Goal: Transaction & Acquisition: Purchase product/service

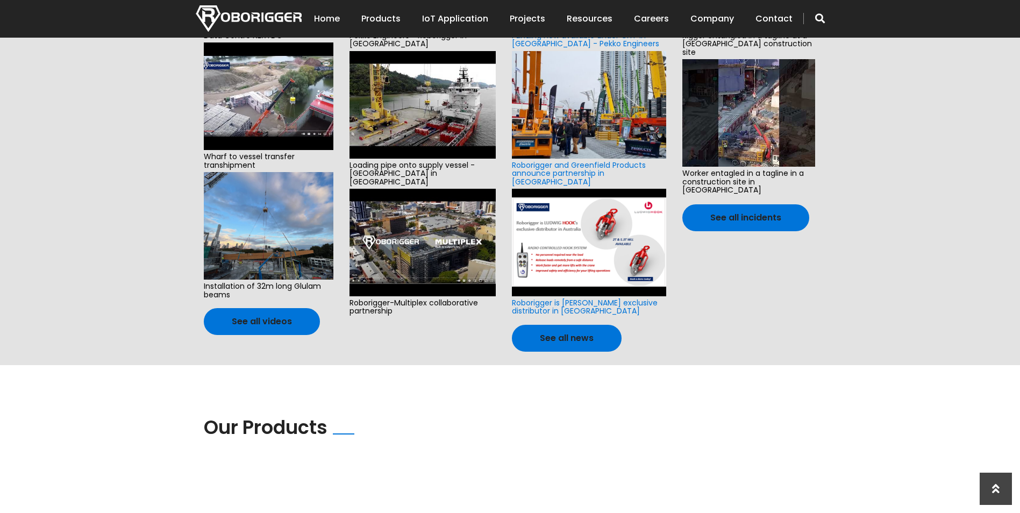
scroll to position [215, 0]
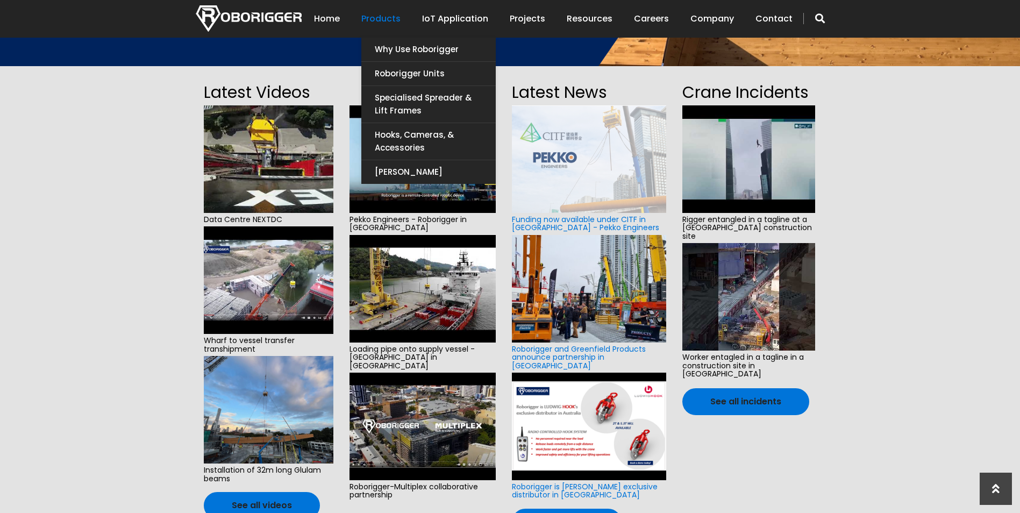
click at [401, 17] on link "Products" at bounding box center [380, 18] width 39 height 33
click at [408, 74] on link "Roborigger Units" at bounding box center [428, 74] width 134 height 24
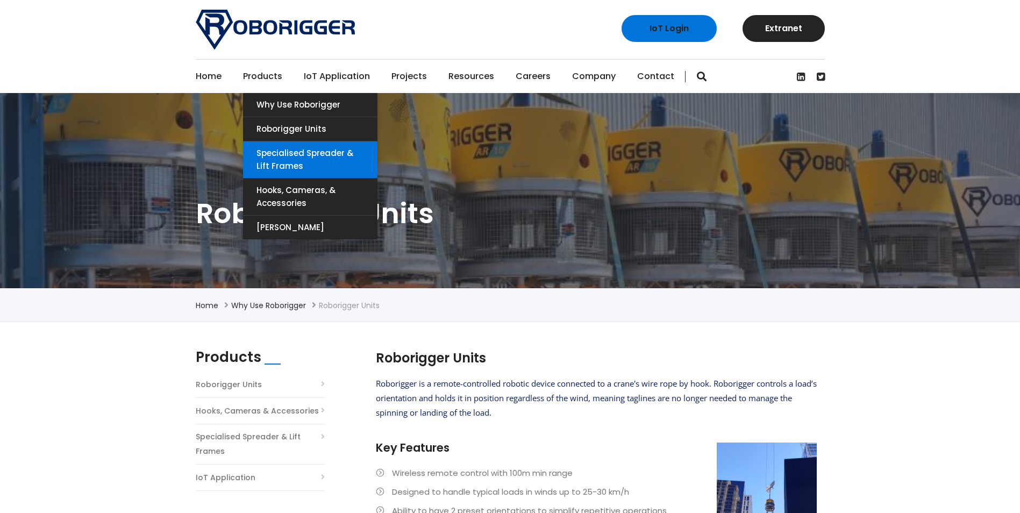
click at [284, 155] on link "Specialised Spreader & Lift Frames" at bounding box center [310, 159] width 134 height 37
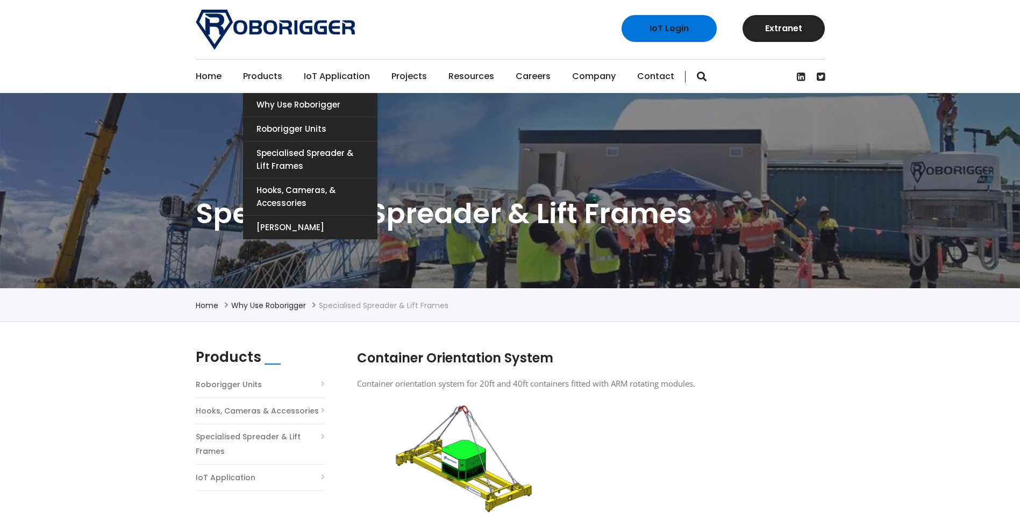
click at [254, 74] on link "Products" at bounding box center [262, 76] width 39 height 33
click at [295, 104] on link "Why use Roborigger" at bounding box center [310, 105] width 134 height 24
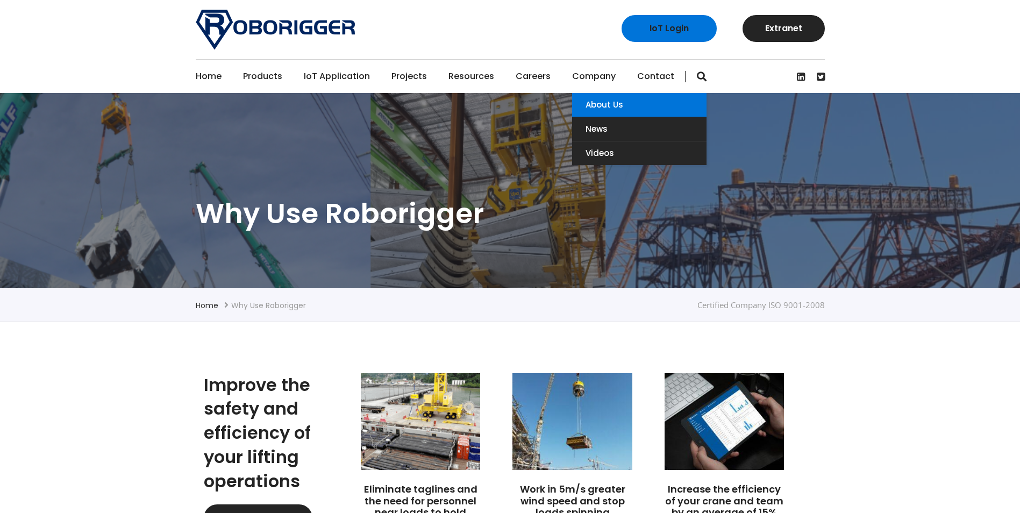
click at [590, 101] on link "About Us" at bounding box center [639, 105] width 134 height 24
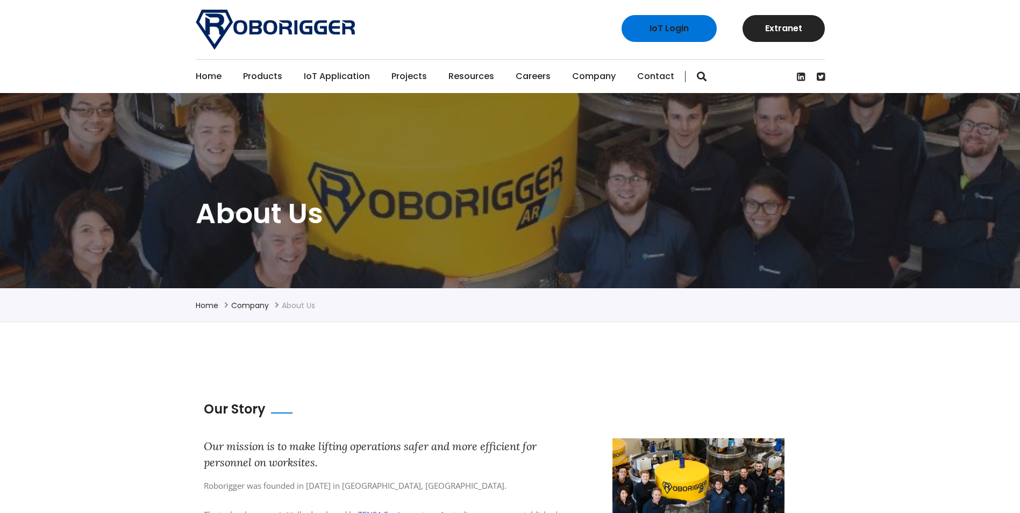
click at [407, 75] on link "Projects" at bounding box center [408, 76] width 35 height 33
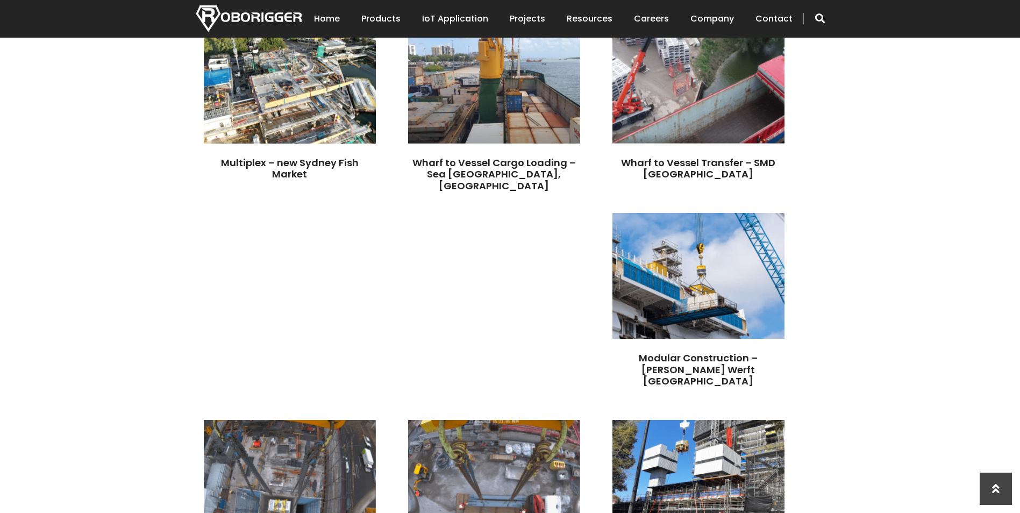
scroll to position [479, 0]
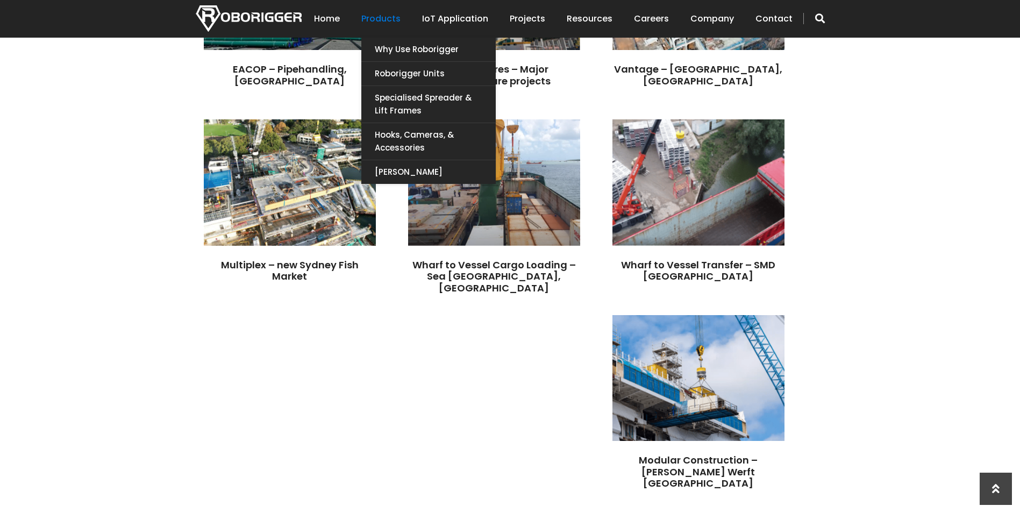
click at [384, 13] on link "Products" at bounding box center [380, 18] width 39 height 33
click at [409, 172] on link "[PERSON_NAME]" at bounding box center [428, 172] width 134 height 24
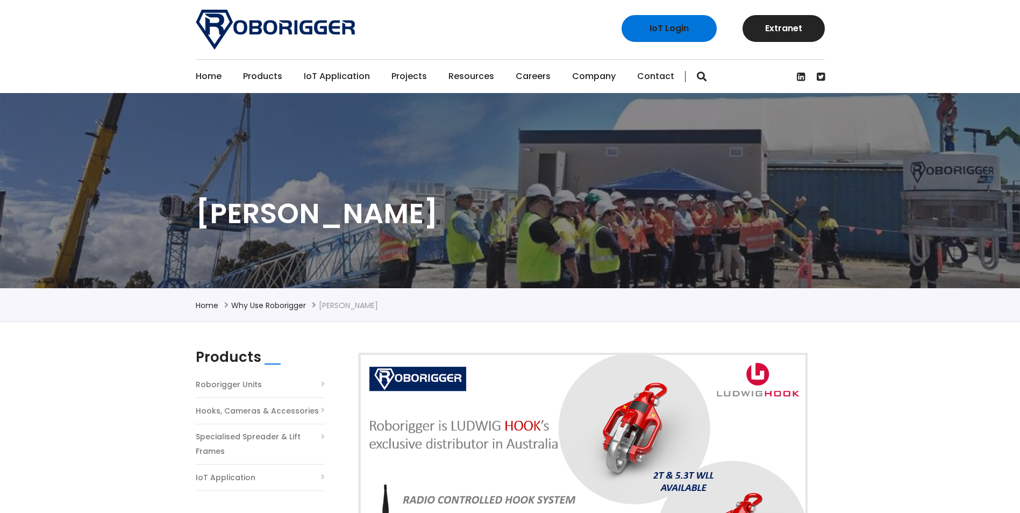
click at [209, 80] on link "Home" at bounding box center [209, 76] width 26 height 33
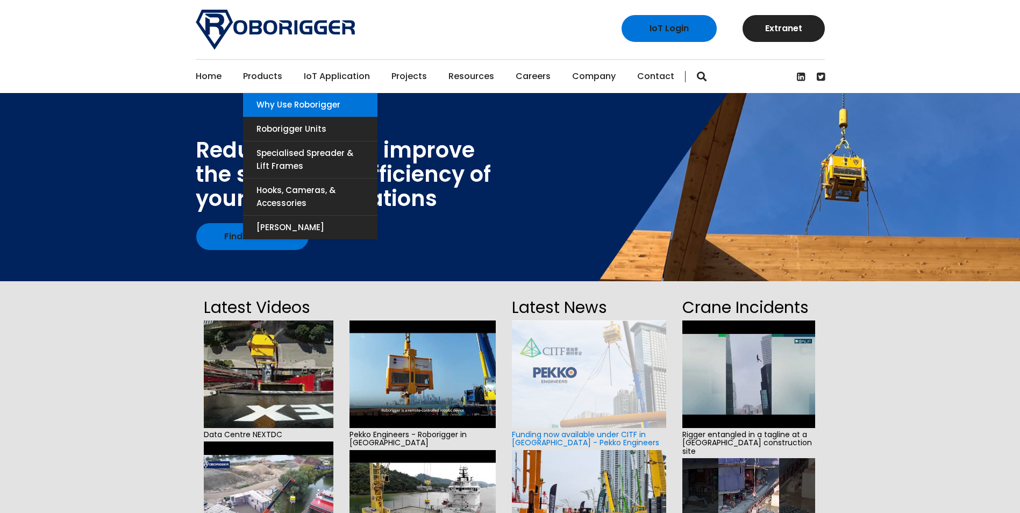
click at [266, 101] on link "Why use Roborigger" at bounding box center [310, 105] width 134 height 24
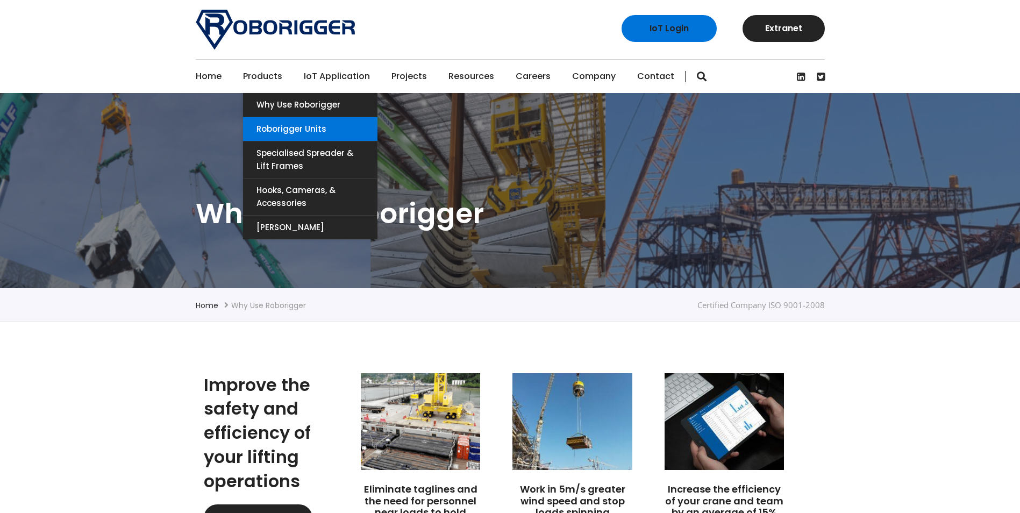
click at [269, 123] on link "Roborigger Units" at bounding box center [310, 129] width 134 height 24
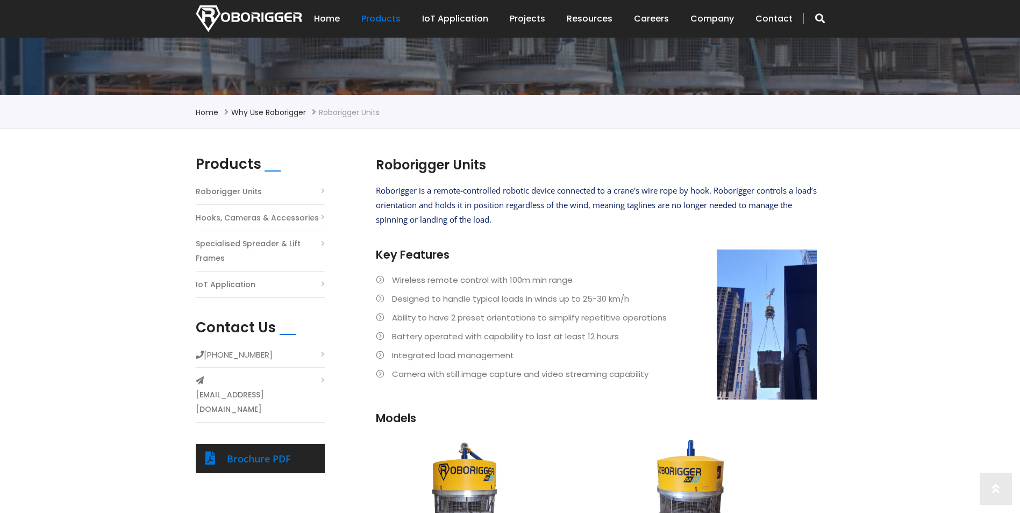
scroll to position [376, 0]
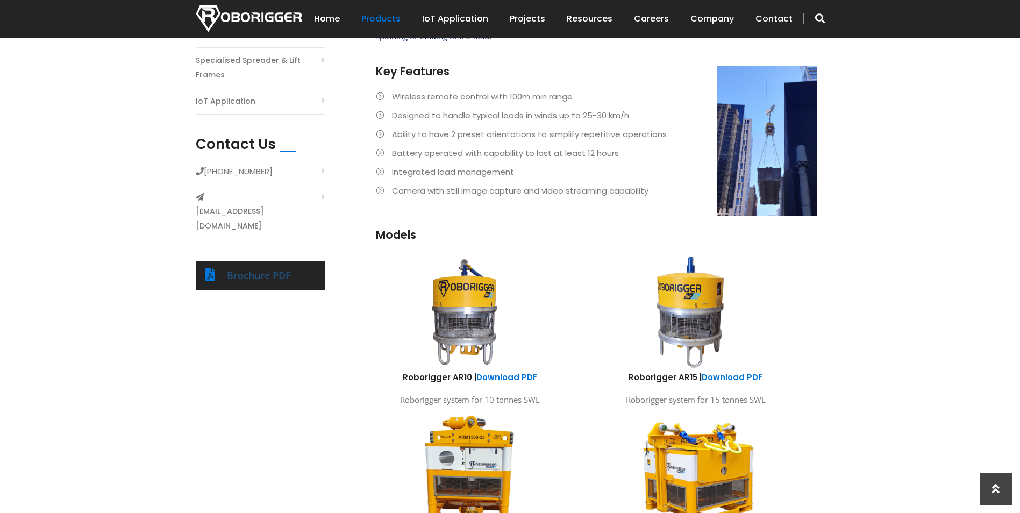
click at [254, 269] on link "Brochure PDF" at bounding box center [259, 275] width 64 height 13
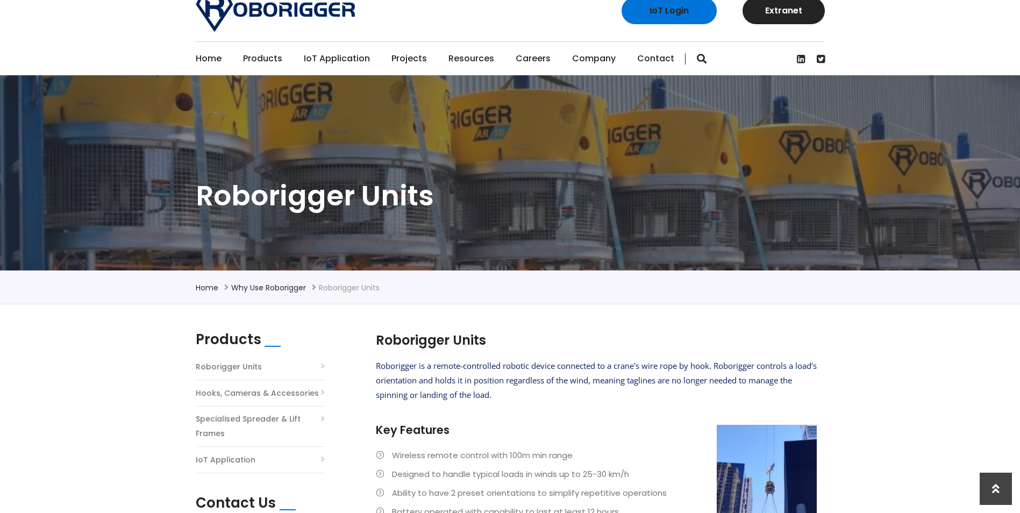
scroll to position [17, 0]
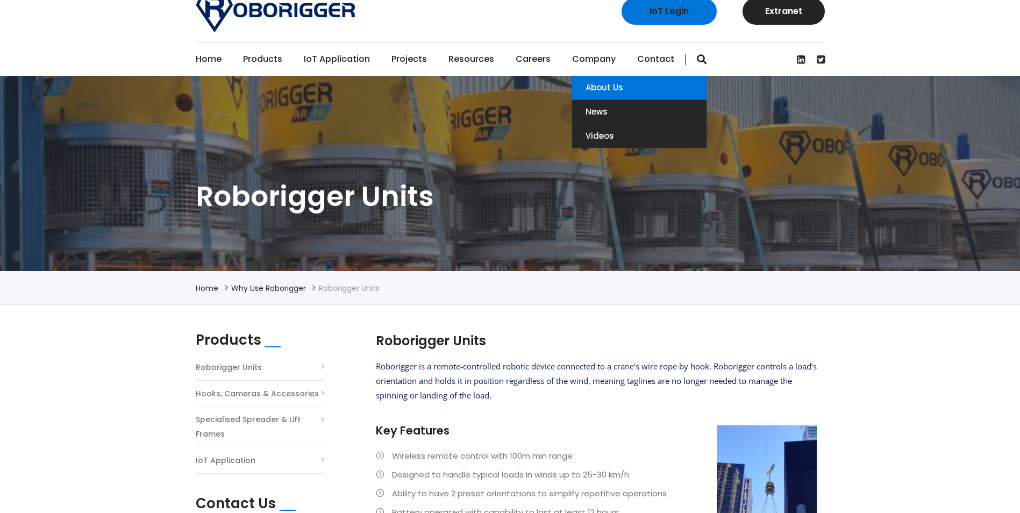
click at [593, 79] on link "About Us" at bounding box center [639, 88] width 134 height 24
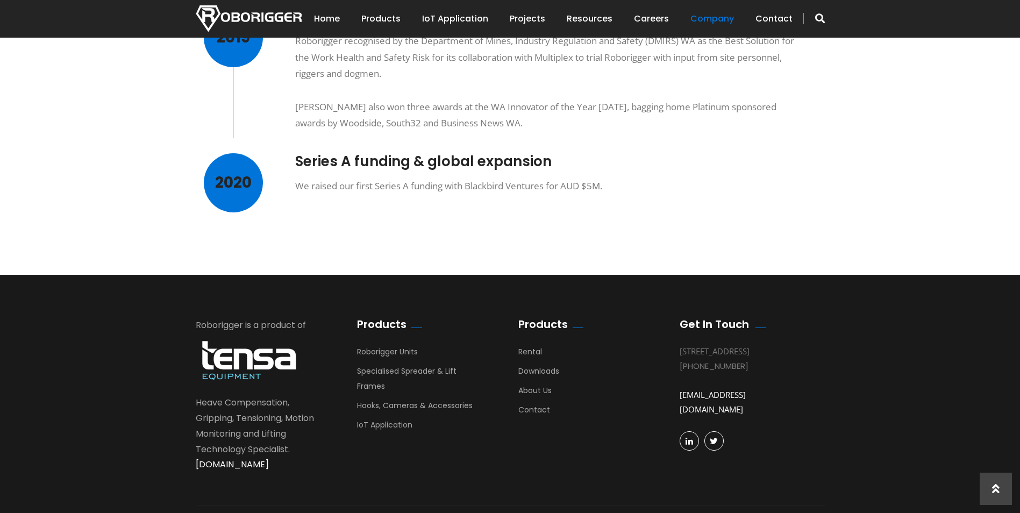
scroll to position [932, 0]
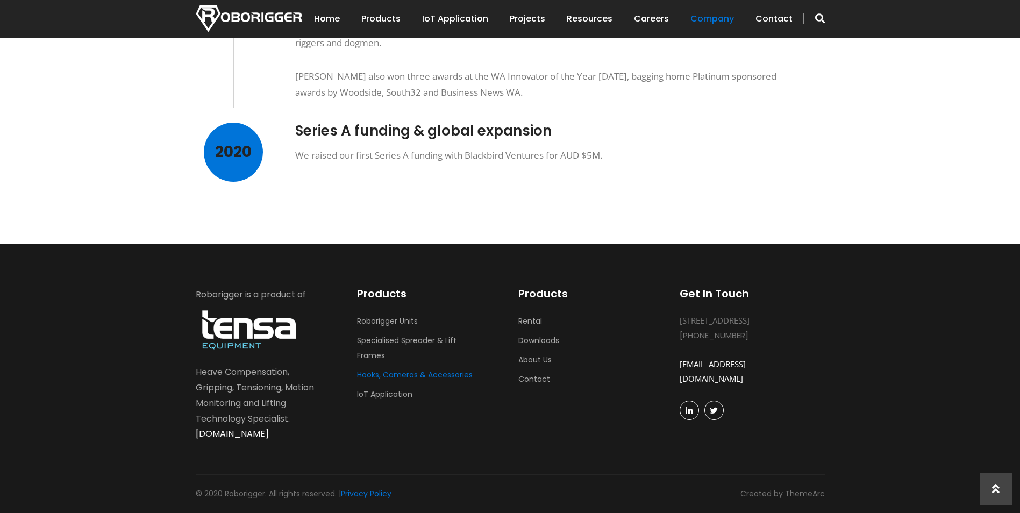
click at [412, 378] on link "Hooks, Cameras & Accessories" at bounding box center [415, 377] width 116 height 16
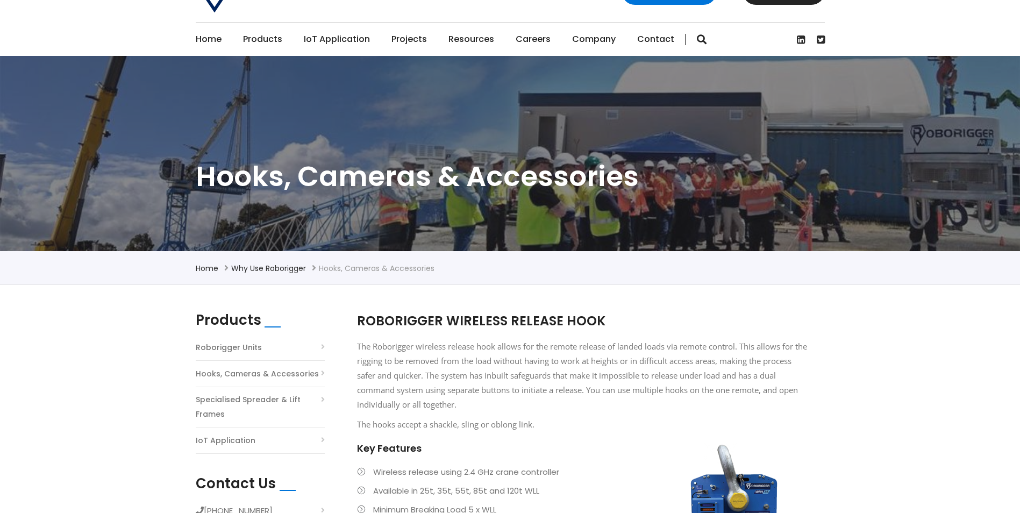
scroll to position [108, 0]
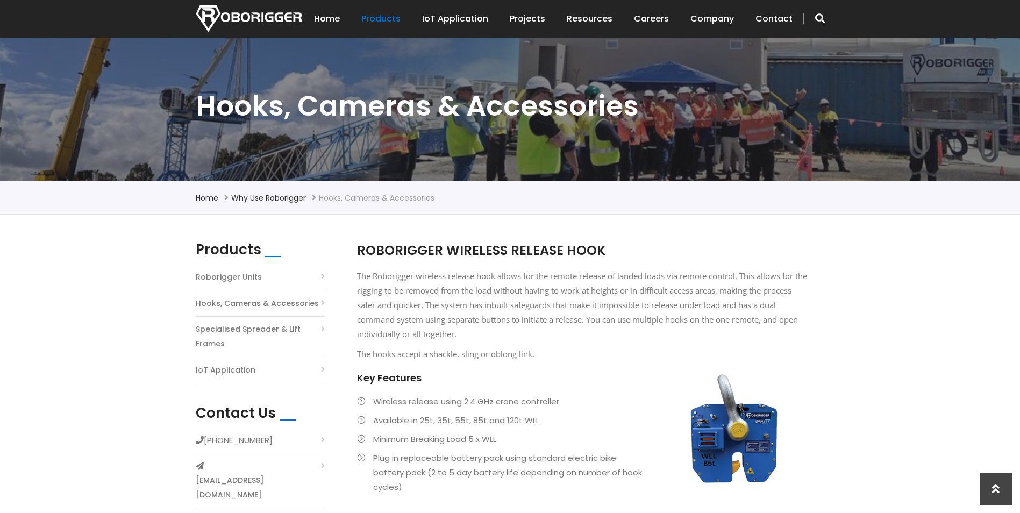
click at [246, 304] on link "Hooks, Cameras & Accessories" at bounding box center [257, 303] width 123 height 15
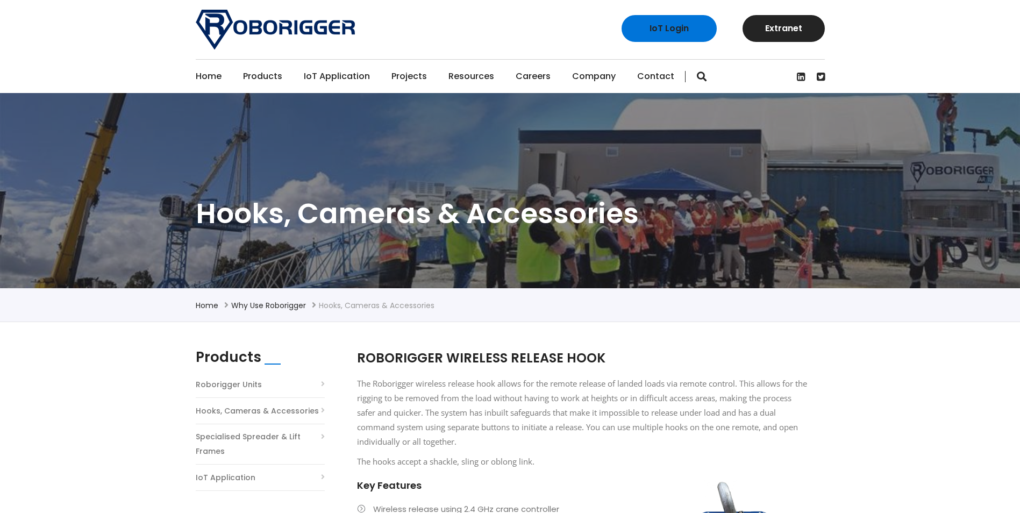
click at [655, 78] on link "Contact" at bounding box center [655, 76] width 37 height 33
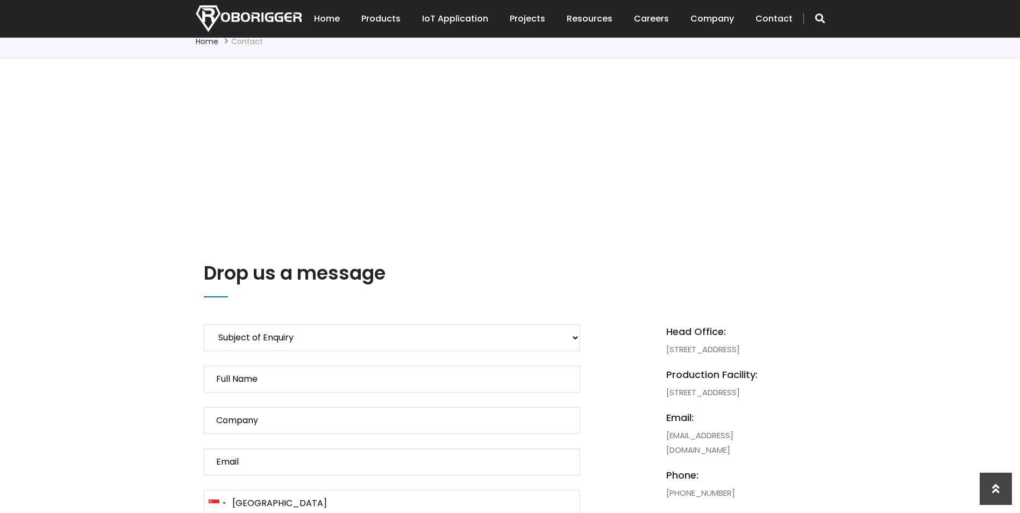
scroll to position [108, 0]
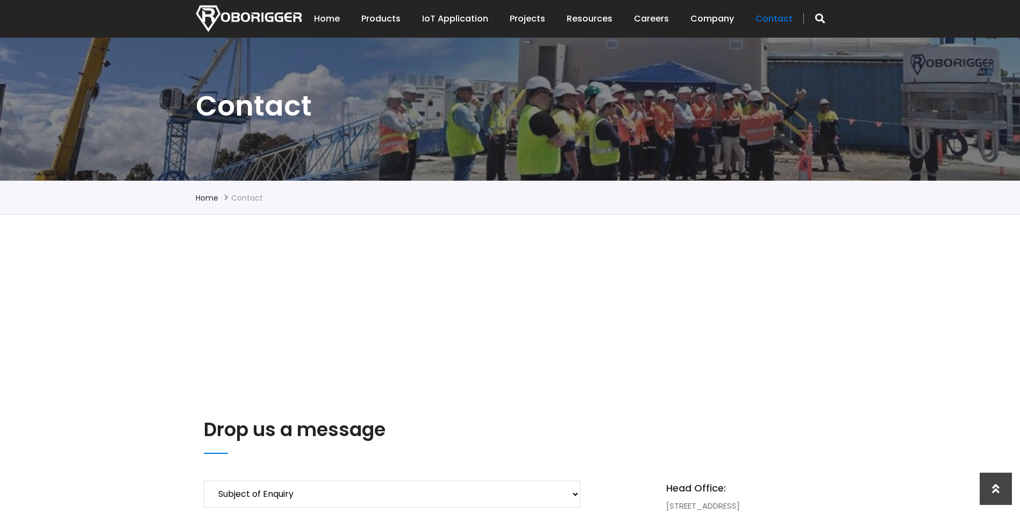
click at [778, 19] on link "Contact" at bounding box center [773, 18] width 37 height 33
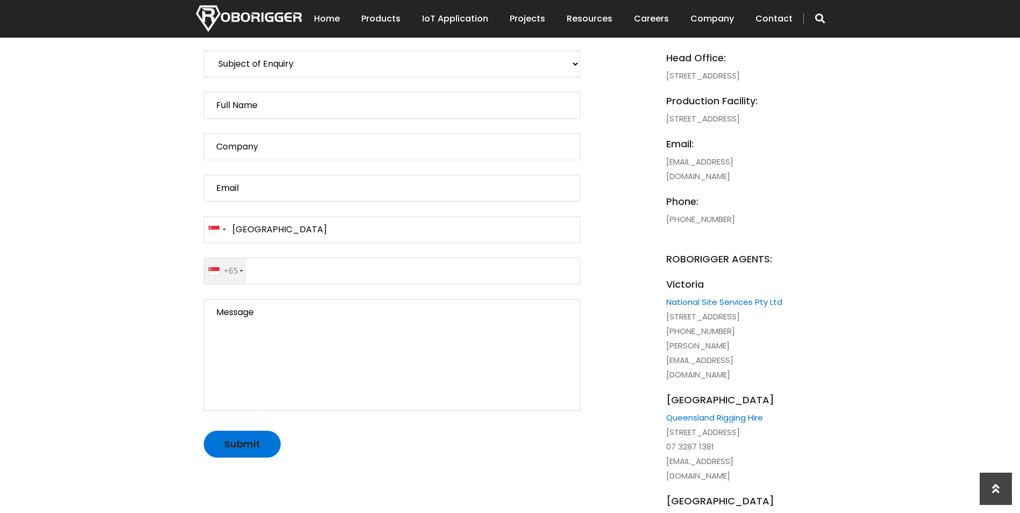
scroll to position [484, 0]
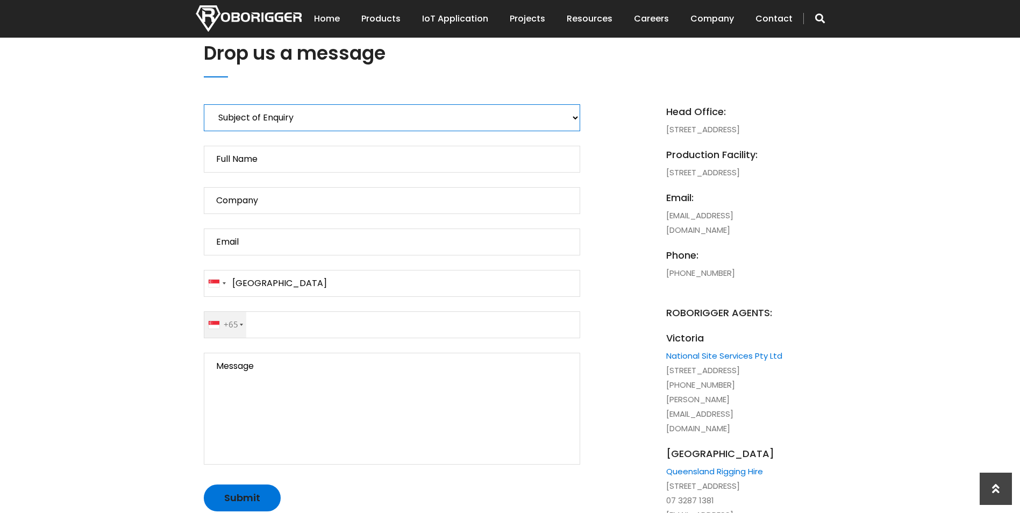
click at [572, 117] on select "Subject of Enquiry Roborigger Rental Roborigger Purchase Customised Solution [P…" at bounding box center [392, 117] width 376 height 27
select select "Roborigger Purchase"
click at [204, 104] on select "Subject of Enquiry Roborigger Rental Roborigger Purchase Customised Solution [P…" at bounding box center [392, 117] width 376 height 27
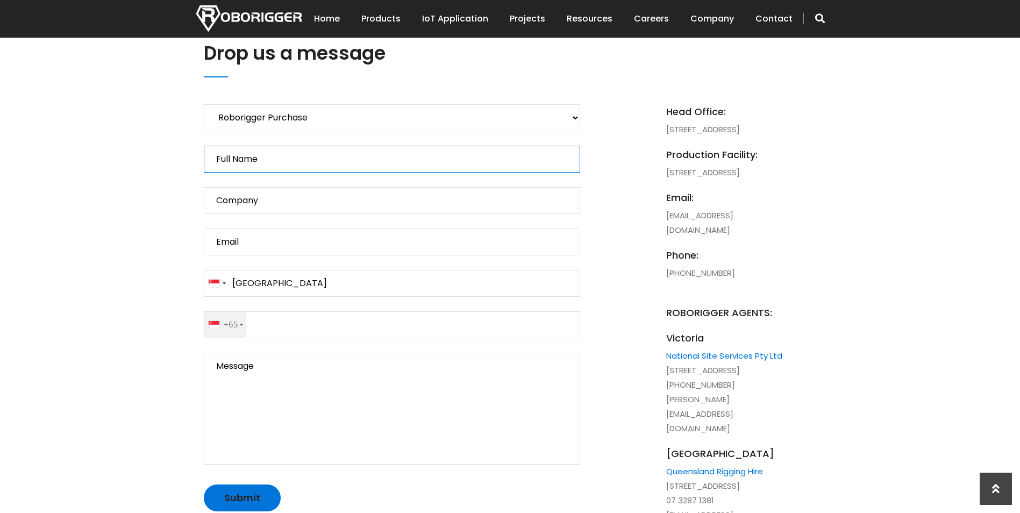
click at [341, 160] on input "Full Name" at bounding box center [392, 159] width 376 height 27
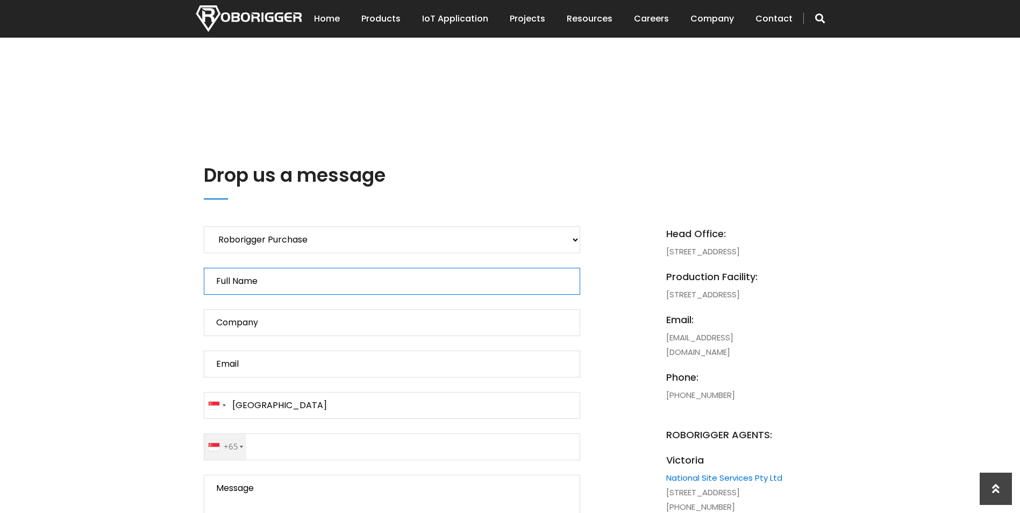
scroll to position [215, 0]
